Goal: Information Seeking & Learning: Learn about a topic

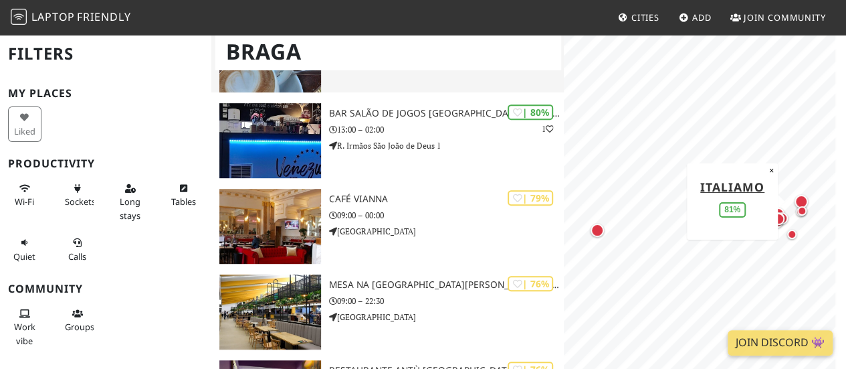
scroll to position [259, 0]
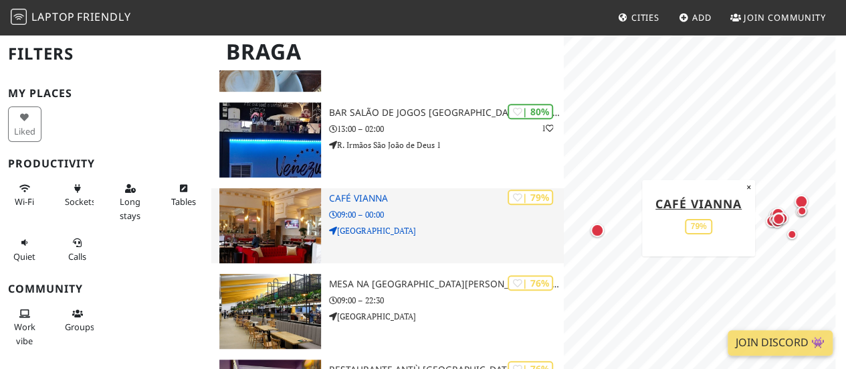
click at [377, 198] on h3 "Café Vianna" at bounding box center [446, 198] width 235 height 11
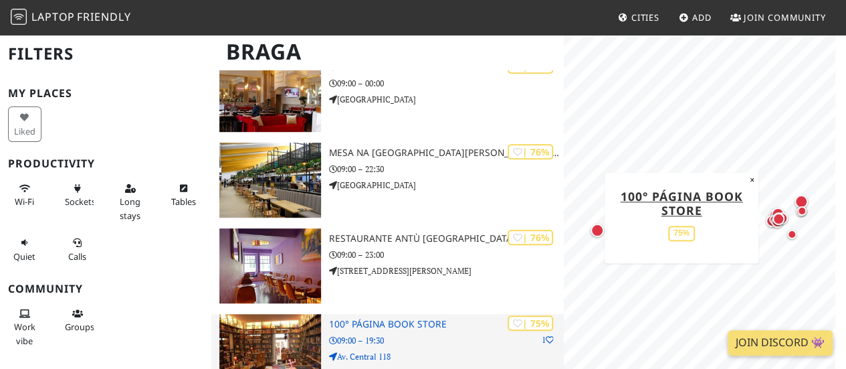
scroll to position [388, 0]
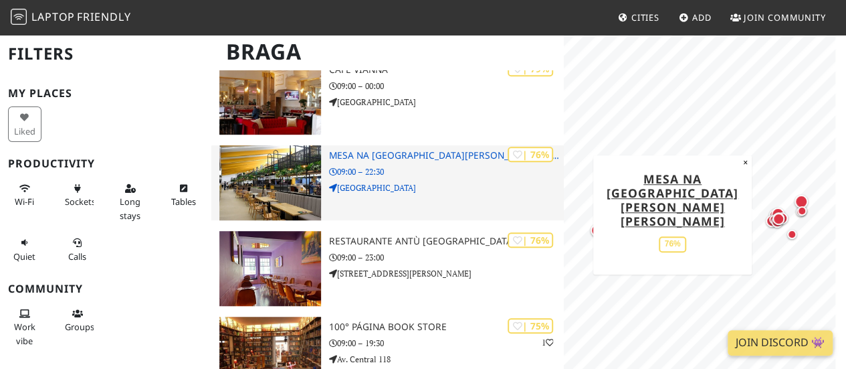
click at [278, 156] on img at bounding box center [270, 182] width 102 height 75
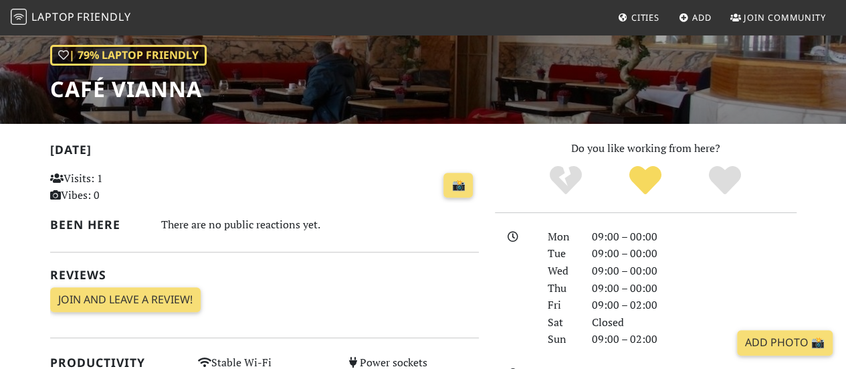
scroll to position [199, 0]
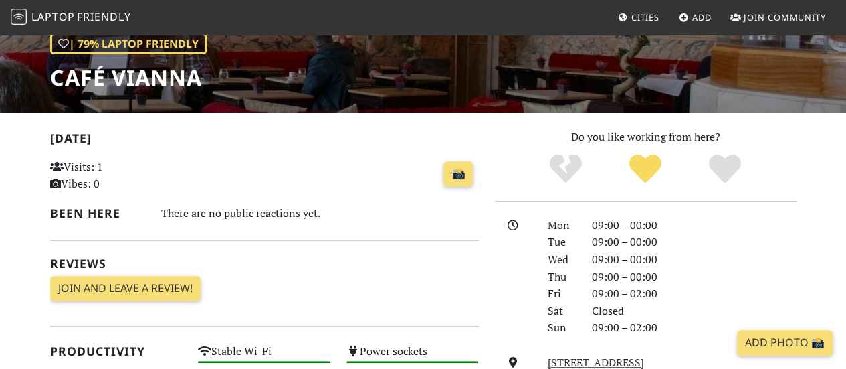
drag, startPoint x: 78, startPoint y: 165, endPoint x: 102, endPoint y: 186, distance: 32.2
click at [102, 186] on p "Visits: 1 Vibes: 0" at bounding box center [116, 176] width 132 height 34
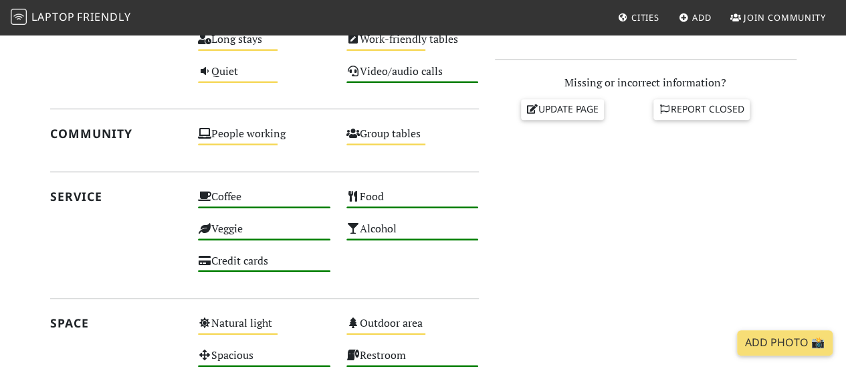
scroll to position [563, 0]
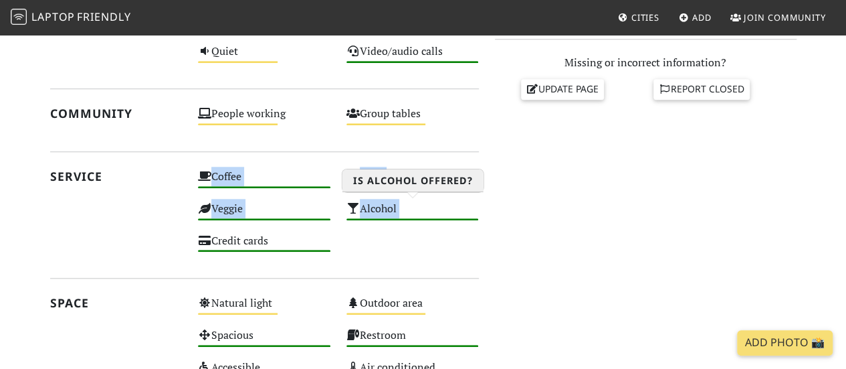
drag, startPoint x: 153, startPoint y: 164, endPoint x: 439, endPoint y: 249, distance: 298.1
click at [439, 249] on div "[DATE] Visits: 1 Vibes: 0 📸 Been here There are no public reactions yet. Review…" at bounding box center [264, 109] width 445 height 689
click at [439, 249] on div "Coffee High Food High Veggie High Alcohol High Credit cards High" at bounding box center [338, 215] width 296 height 96
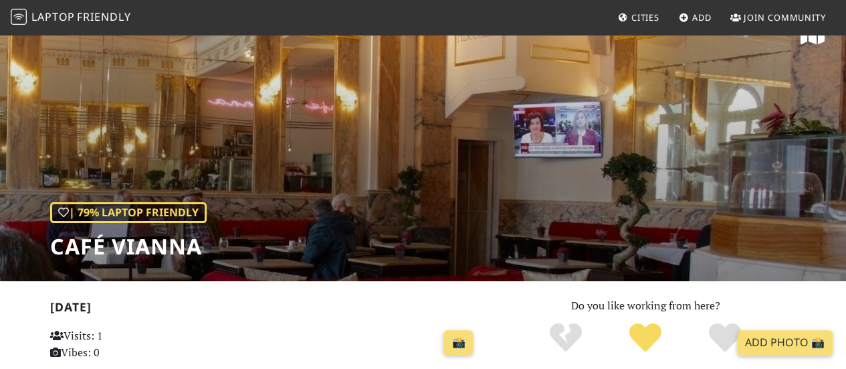
scroll to position [0, 0]
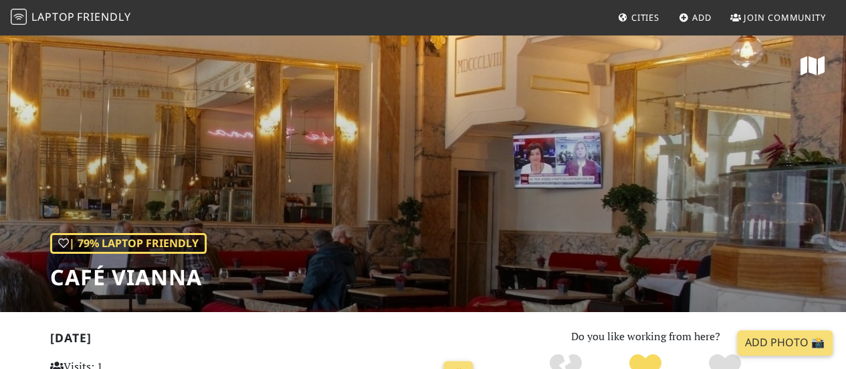
click at [132, 276] on h1 "Café Vianna" at bounding box center [128, 276] width 156 height 25
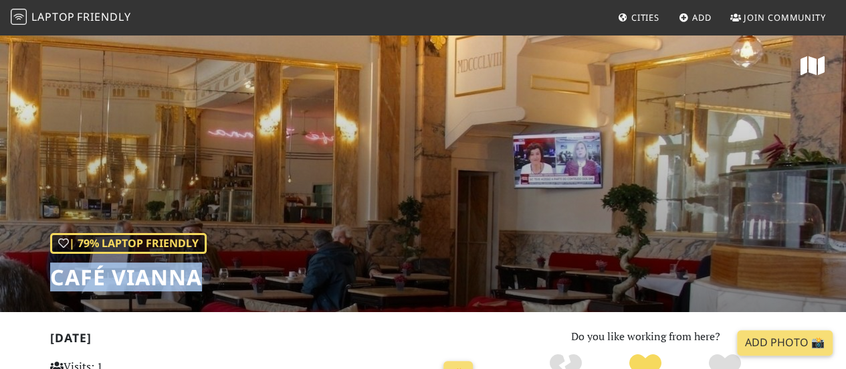
click at [132, 276] on h1 "Café Vianna" at bounding box center [128, 276] width 156 height 25
copy div "Café Vianna"
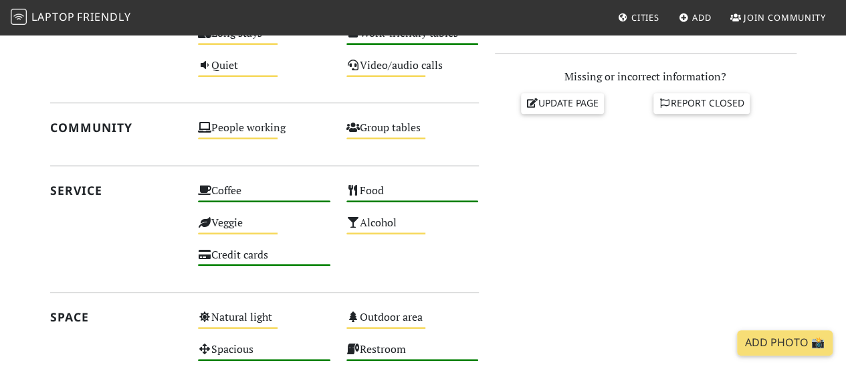
scroll to position [819, 0]
